Goal: Task Accomplishment & Management: Manage account settings

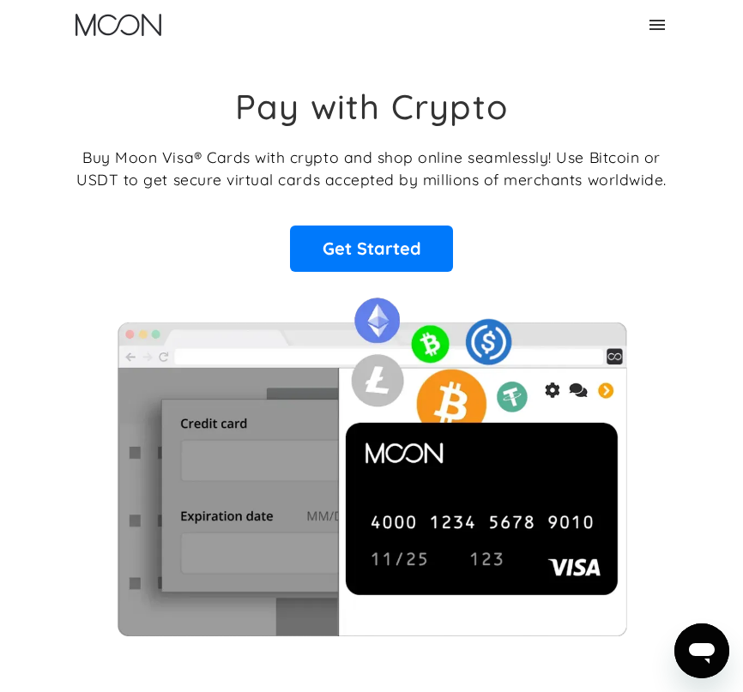
click at [655, 22] on icon at bounding box center [657, 25] width 21 height 21
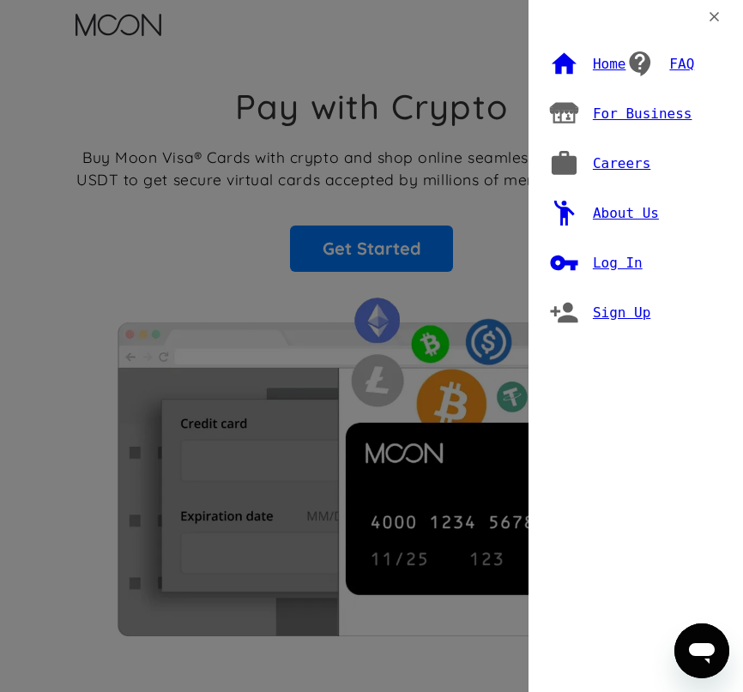
click at [593, 255] on div "Log In" at bounding box center [618, 263] width 50 height 17
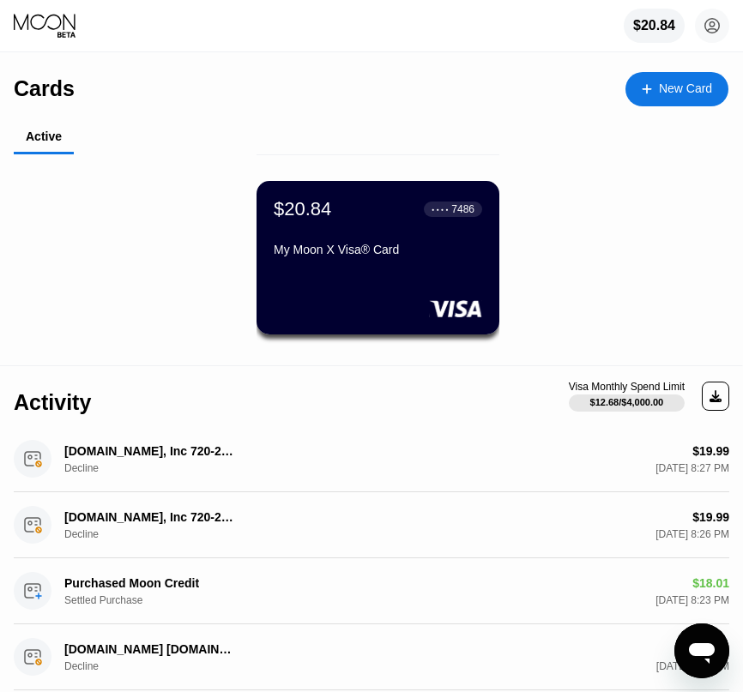
click at [390, 270] on div "$20.84 ● ● ● ● 7486 My Moon X Visa® Card" at bounding box center [378, 258] width 243 height 154
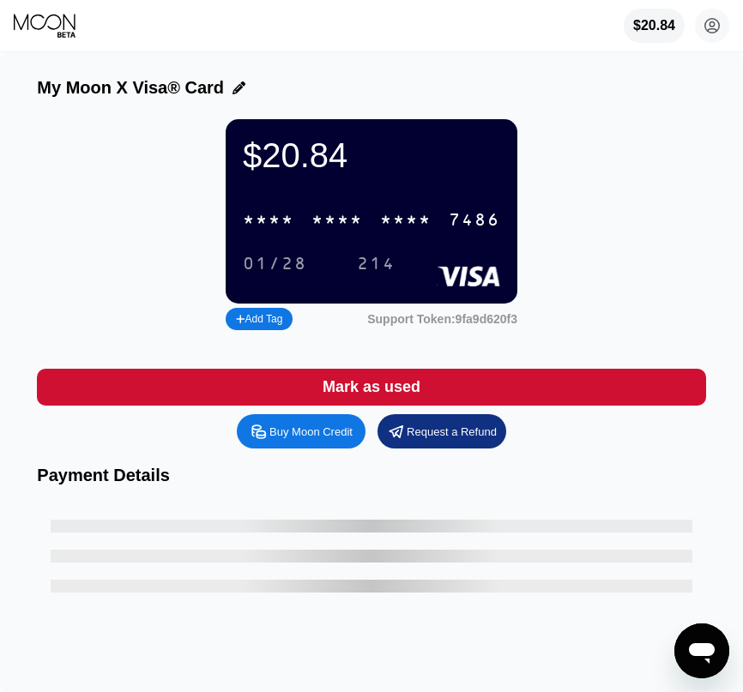
click at [412, 221] on div "* * * *" at bounding box center [405, 221] width 51 height 20
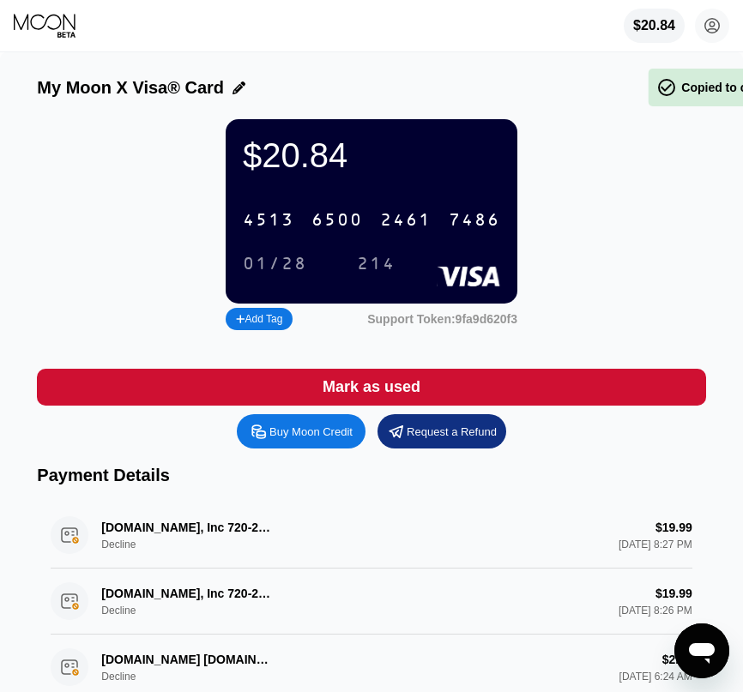
click at [412, 221] on div "2461" at bounding box center [405, 221] width 51 height 20
click at [379, 269] on div "214" at bounding box center [376, 265] width 39 height 20
